Goal: Transaction & Acquisition: Purchase product/service

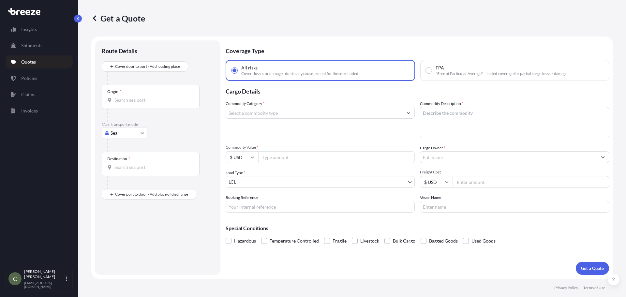
select select "Sea"
select select "1"
click at [135, 132] on body "Insights Shipments Quotes Policies Claims Invoices C [PERSON_NAME] [EMAIL_ADDRE…" at bounding box center [313, 148] width 626 height 297
click at [121, 173] on span "Road" at bounding box center [119, 173] width 10 height 7
select select "Road"
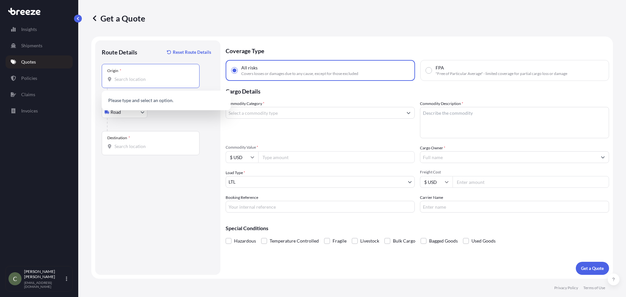
click at [126, 80] on input "Origin *" at bounding box center [152, 79] width 77 height 7
click at [125, 80] on input "Origin * Please select an origin" at bounding box center [152, 79] width 77 height 7
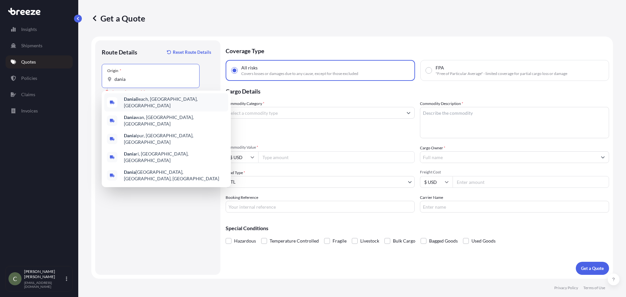
click at [135, 108] on div "[GEOGRAPHIC_DATA], [GEOGRAPHIC_DATA], [GEOGRAPHIC_DATA]" at bounding box center [166, 102] width 124 height 18
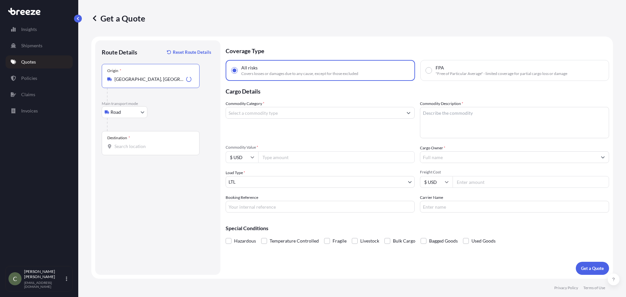
type input "[GEOGRAPHIC_DATA], [GEOGRAPHIC_DATA], [GEOGRAPHIC_DATA]"
click at [129, 147] on input "Destination *" at bounding box center [152, 146] width 77 height 7
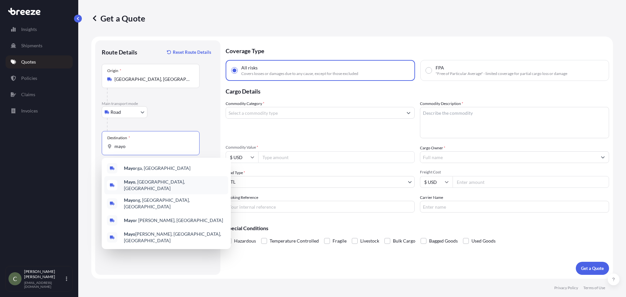
click at [134, 182] on b "Mayo" at bounding box center [129, 182] width 11 height 6
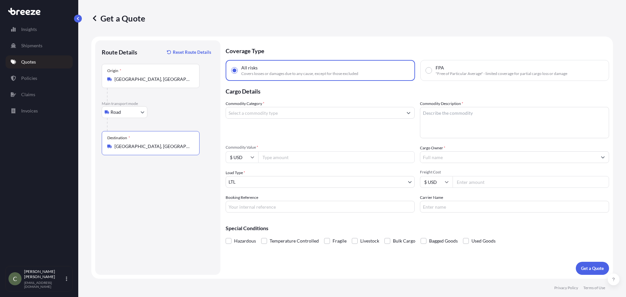
type input "[GEOGRAPHIC_DATA], [GEOGRAPHIC_DATA], [GEOGRAPHIC_DATA]"
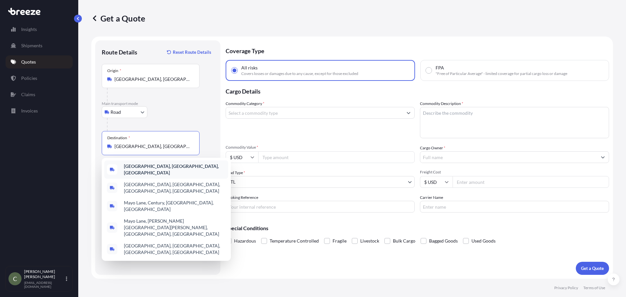
click at [143, 168] on b "[GEOGRAPHIC_DATA], [GEOGRAPHIC_DATA], [GEOGRAPHIC_DATA]" at bounding box center [171, 169] width 95 height 12
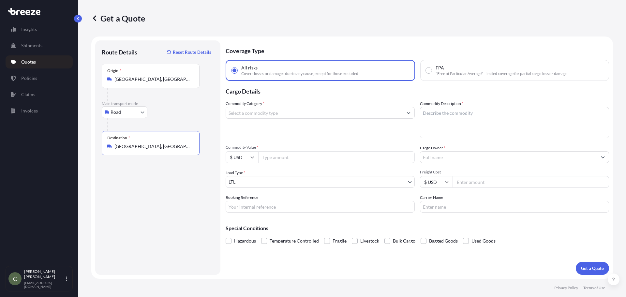
click at [295, 113] on input "Commodity Category *" at bounding box center [314, 113] width 177 height 12
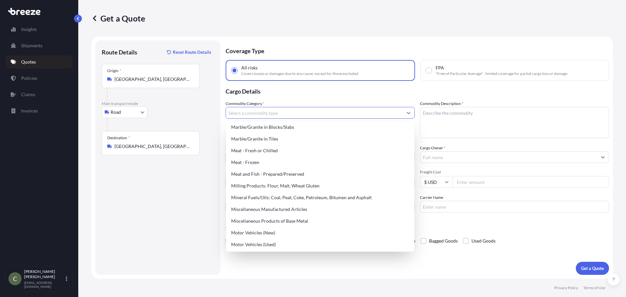
scroll to position [880, 0]
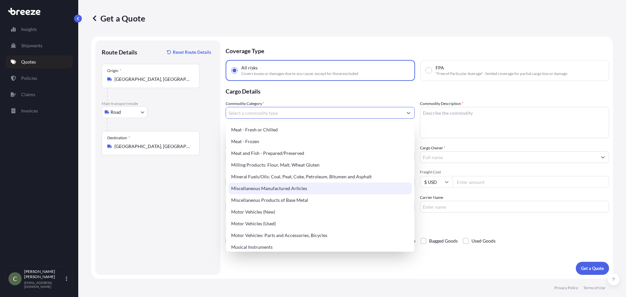
click at [273, 189] on div "Miscellaneous Manufactured Articles" at bounding box center [320, 189] width 183 height 12
type input "Miscellaneous Manufactured Articles"
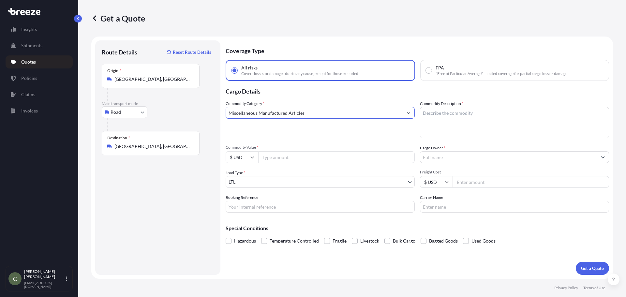
click at [433, 125] on textarea "Commodity Description *" at bounding box center [514, 122] width 189 height 31
click at [449, 113] on textarea "Hurricane Shiutters" at bounding box center [514, 122] width 189 height 31
type textarea "Hurricane Shutters"
click at [356, 158] on input "Commodity Value *" at bounding box center [336, 157] width 156 height 12
type input "13400"
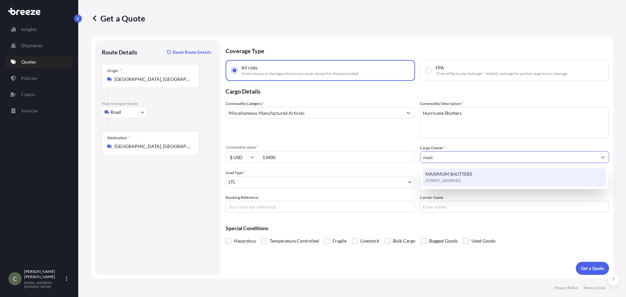
click at [441, 174] on span "MAXIMUM SHUTTERS" at bounding box center [448, 174] width 47 height 7
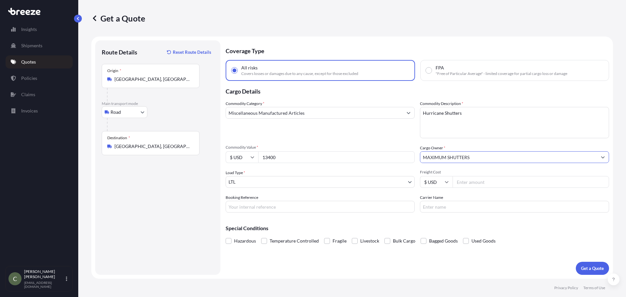
type input "MAXIMUM SHUTTERS"
click at [469, 182] on input "Freight Cost" at bounding box center [530, 182] width 156 height 12
type input "302.65"
click at [576, 262] on button "Get a Quote" at bounding box center [592, 268] width 33 height 13
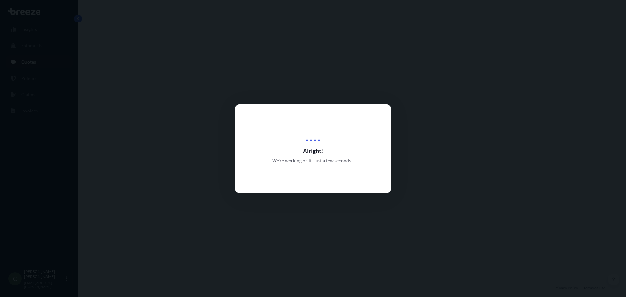
select select "Road"
select select "1"
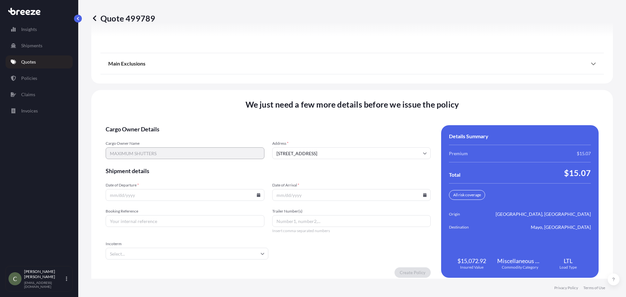
scroll to position [841, 0]
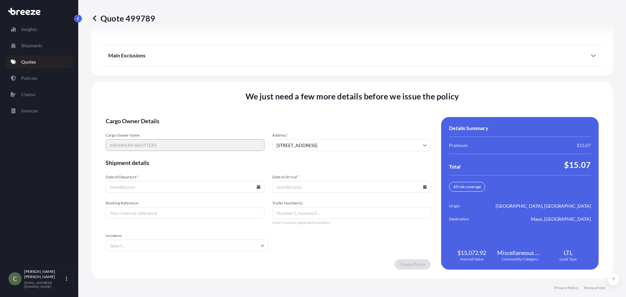
click at [257, 187] on icon at bounding box center [259, 187] width 4 height 4
click at [170, 140] on button "24" at bounding box center [169, 141] width 10 height 10
type input "[DATE]"
click at [423, 188] on icon at bounding box center [425, 187] width 4 height 4
click at [362, 140] on button "26" at bounding box center [364, 141] width 10 height 10
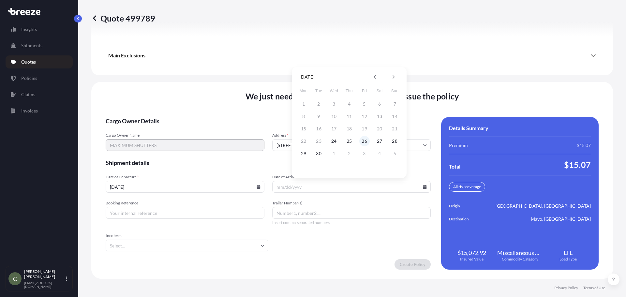
type input "[DATE]"
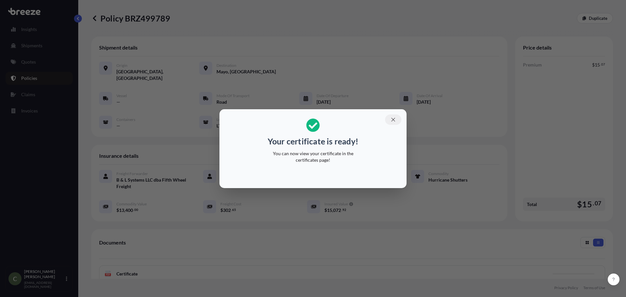
click at [391, 120] on icon "button" at bounding box center [393, 120] width 6 height 6
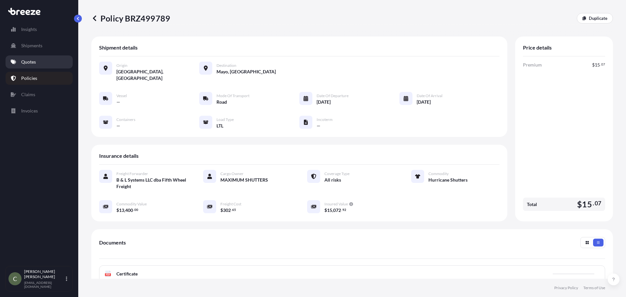
click at [45, 55] on link "Quotes" at bounding box center [39, 61] width 67 height 13
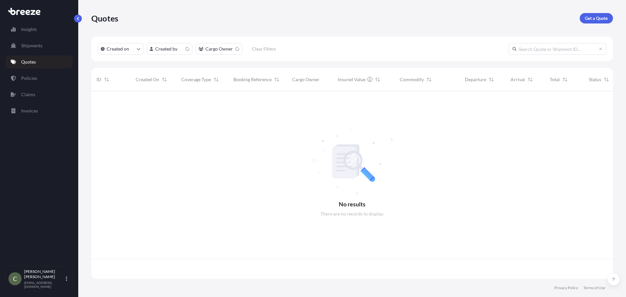
scroll to position [186, 517]
click at [590, 16] on p "Get a Quote" at bounding box center [596, 18] width 23 height 7
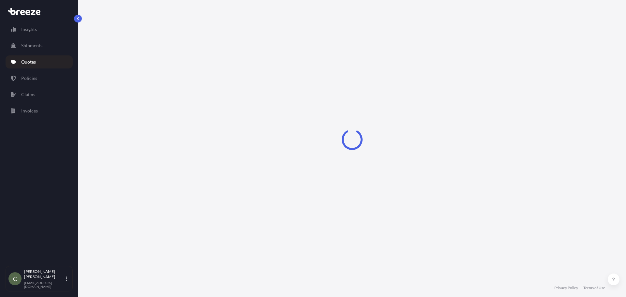
select select "Sea"
select select "1"
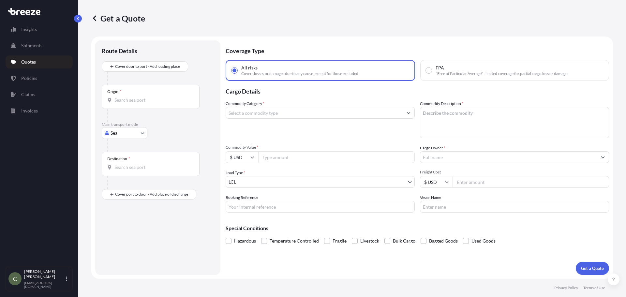
click at [134, 131] on body "Insights Shipments Quotes Policies Claims Invoices C [PERSON_NAME] [EMAIL_ADDRE…" at bounding box center [313, 148] width 626 height 297
click at [125, 174] on div "Road" at bounding box center [124, 174] width 40 height 12
select select "Road"
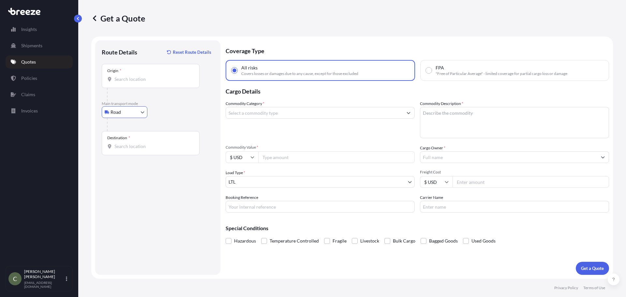
click at [146, 81] on input "Origin *" at bounding box center [152, 79] width 77 height 7
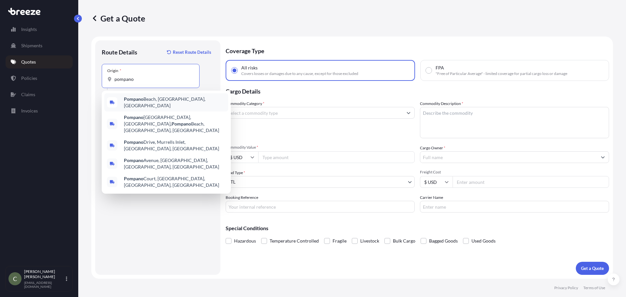
click at [140, 101] on b "Pompano" at bounding box center [134, 99] width 20 height 6
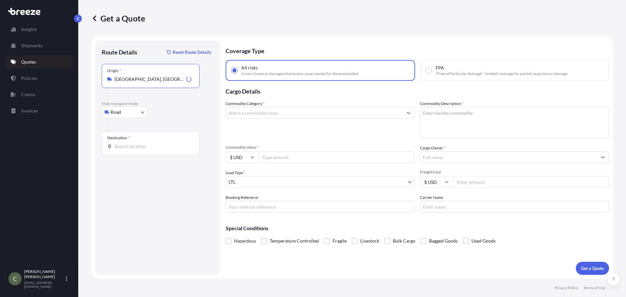
type input "[GEOGRAPHIC_DATA], [GEOGRAPHIC_DATA], [GEOGRAPHIC_DATA]"
click at [135, 145] on input "Destination *" at bounding box center [152, 146] width 77 height 7
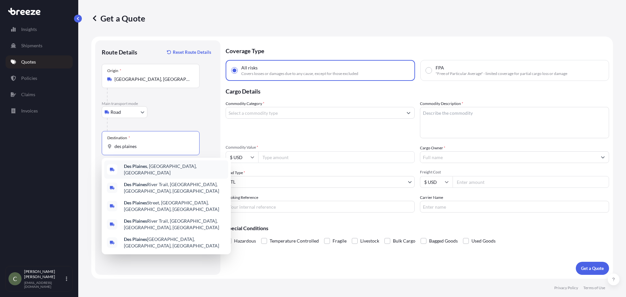
click at [135, 167] on b "Des Plaines" at bounding box center [135, 166] width 23 height 6
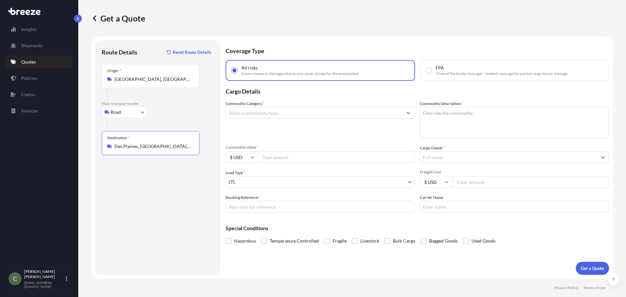
type input "Des Plaines, [GEOGRAPHIC_DATA], [GEOGRAPHIC_DATA]"
click at [281, 114] on input "Commodity Category *" at bounding box center [314, 113] width 177 height 12
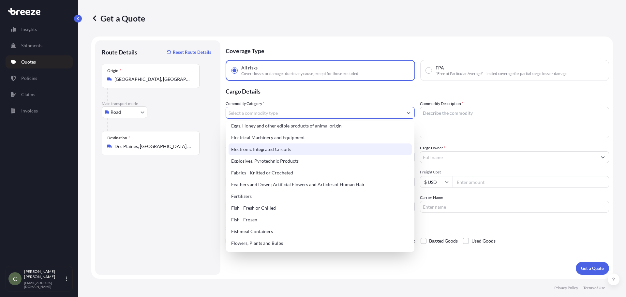
scroll to position [489, 0]
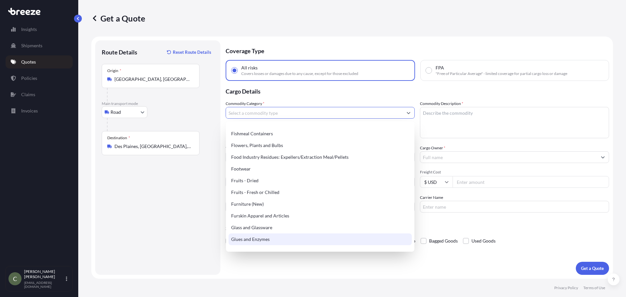
click at [255, 235] on div "Glues and Enzymes" at bounding box center [320, 239] width 183 height 12
type input "Glues and Enzymes"
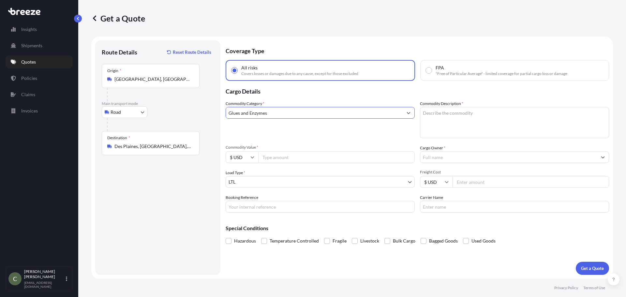
click at [448, 125] on textarea "Commodity Description *" at bounding box center [514, 122] width 189 height 31
type textarea "Tubes of Glue"
click at [298, 157] on input "Commodity Value *" at bounding box center [336, 157] width 156 height 12
type input "2000"
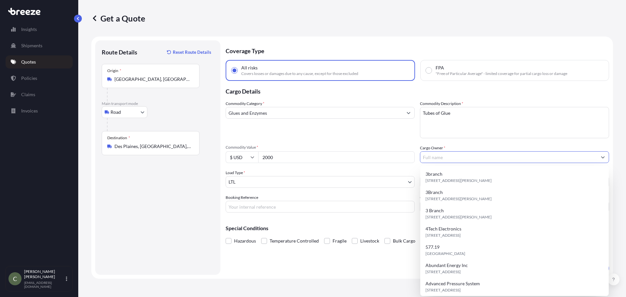
click at [440, 158] on input "Cargo Owner *" at bounding box center [508, 157] width 177 height 12
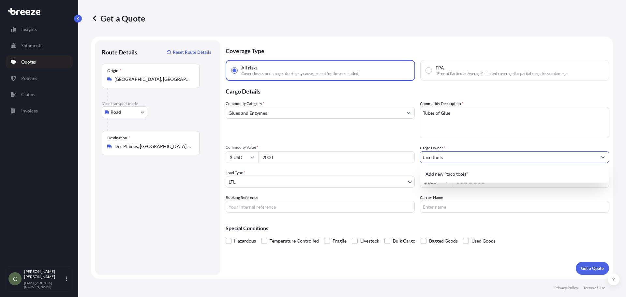
click at [444, 170] on div "Add new "taco tools"" at bounding box center [514, 174] width 183 height 12
type input "taco tools"
click at [487, 183] on input "Freight Cost" at bounding box center [530, 182] width 156 height 12
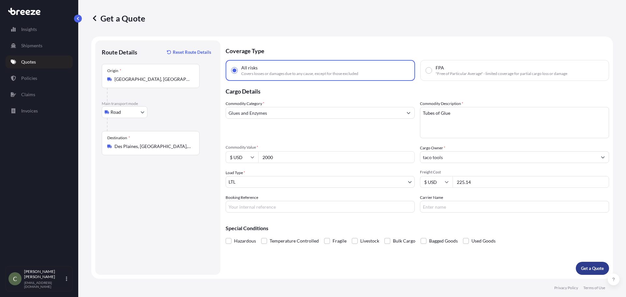
type input "225.14"
click at [593, 263] on button "Get a Quote" at bounding box center [592, 268] width 33 height 13
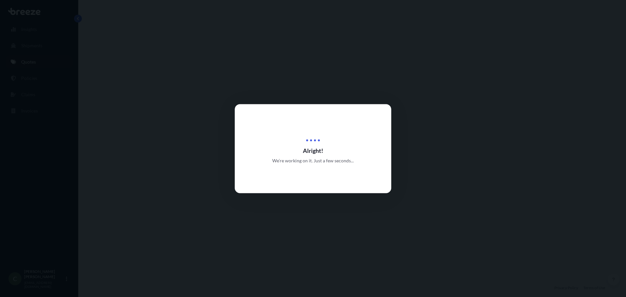
select select "Road"
select select "1"
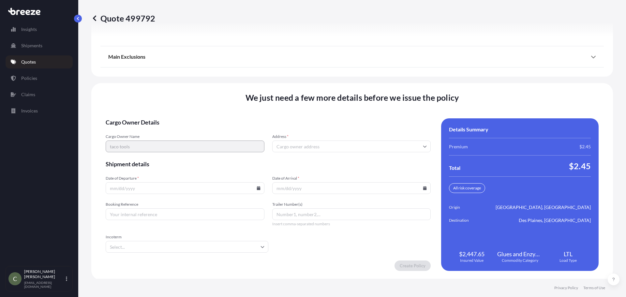
scroll to position [841, 0]
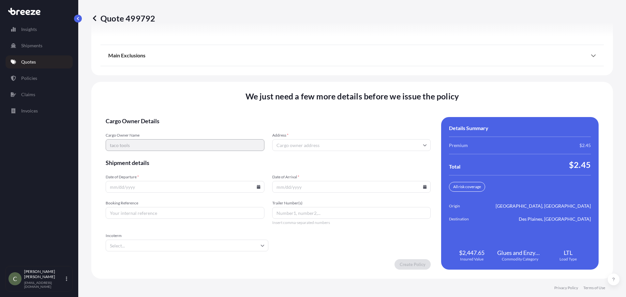
click at [257, 186] on icon at bounding box center [259, 187] width 4 height 4
click at [169, 138] on button "24" at bounding box center [169, 141] width 10 height 10
type input "[DATE]"
click at [419, 186] on input "Date of Arrival *" at bounding box center [351, 187] width 159 height 12
click at [423, 185] on icon at bounding box center [425, 187] width 4 height 4
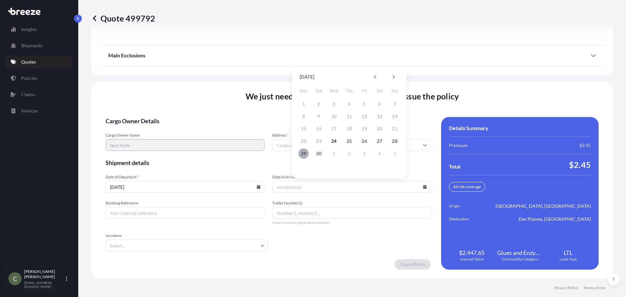
click at [305, 153] on button "29" at bounding box center [303, 153] width 10 height 10
type input "[DATE]"
click at [292, 146] on input "Address *" at bounding box center [351, 145] width 159 height 12
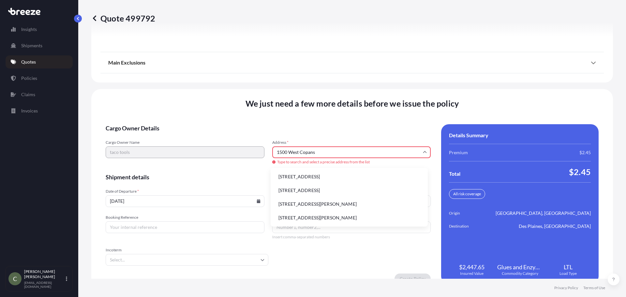
click at [304, 176] on li "[STREET_ADDRESS]" at bounding box center [349, 176] width 152 height 12
type input "[STREET_ADDRESS][PERSON_NAME]"
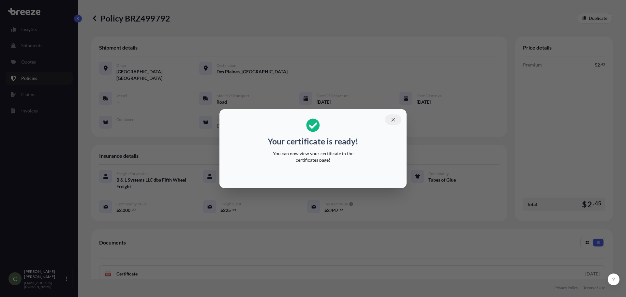
click at [392, 121] on icon "button" at bounding box center [393, 120] width 6 height 6
